Goal: Submit feedback/report problem

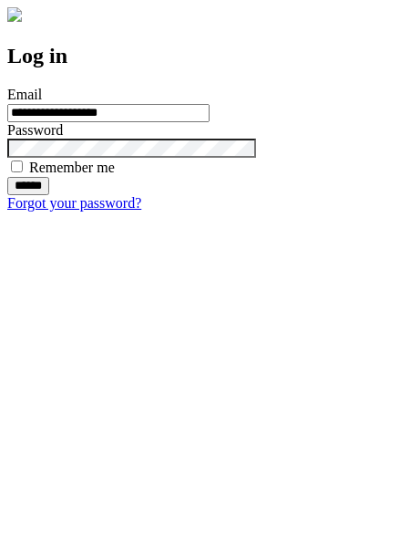
click at [49, 195] on input "******" at bounding box center [28, 186] width 42 height 18
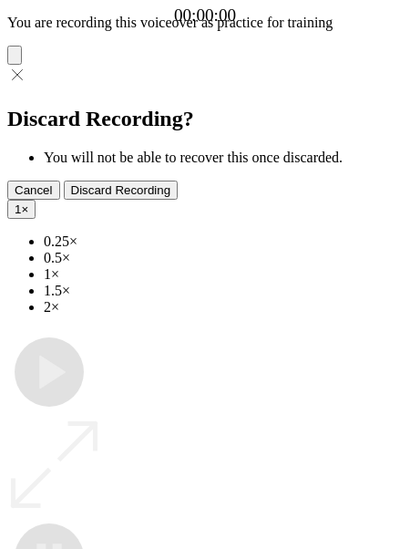
type input "**********"
